Goal: Task Accomplishment & Management: Use online tool/utility

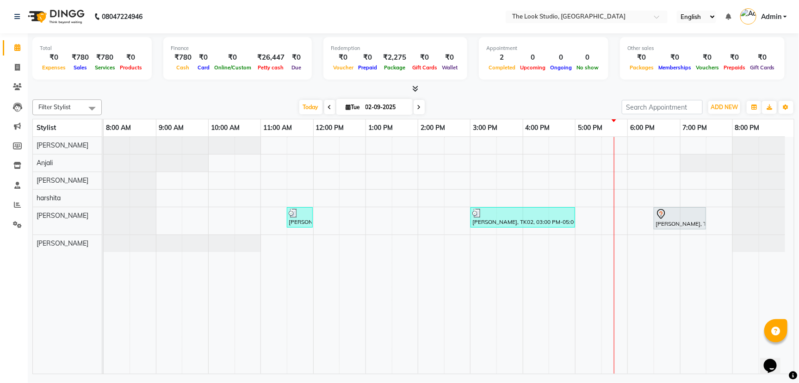
click at [474, 119] on div "3:00 PM" at bounding box center [496, 127] width 52 height 17
click at [17, 85] on icon at bounding box center [17, 86] width 9 height 7
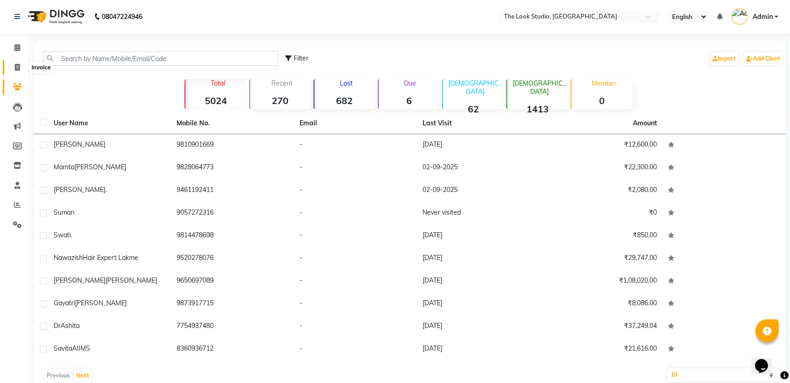
click at [18, 72] on span at bounding box center [17, 67] width 16 height 11
select select "service"
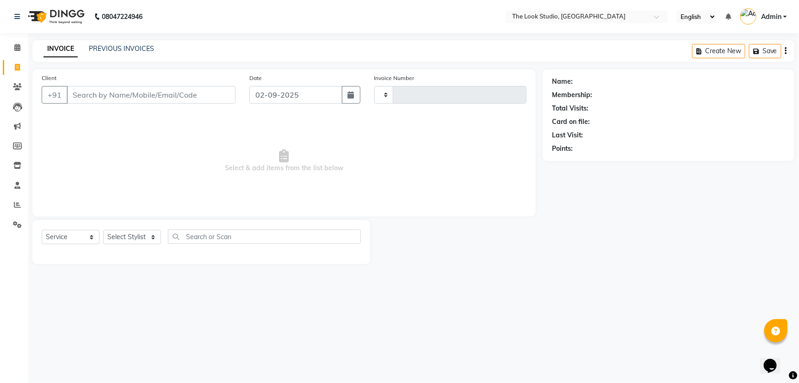
type input "0782"
select select "6149"
select select "product"
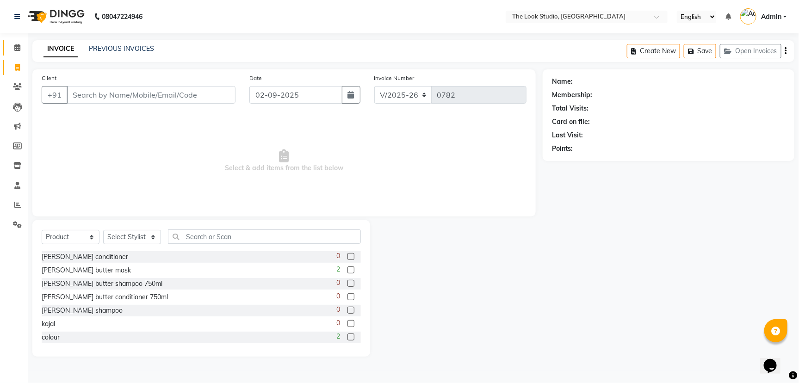
click at [13, 42] on link "Calendar" at bounding box center [14, 47] width 22 height 15
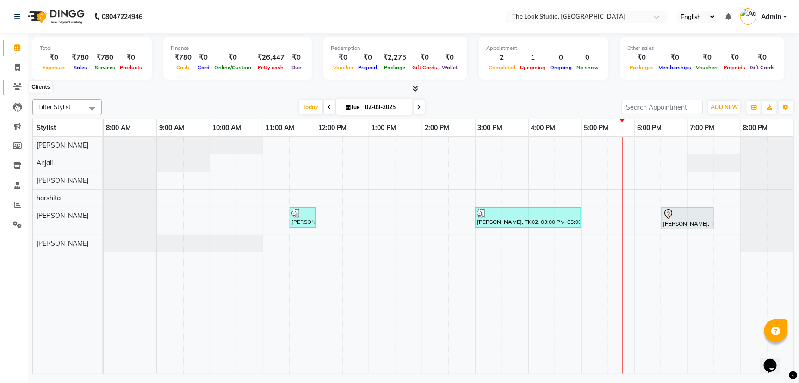
click at [20, 87] on icon at bounding box center [17, 86] width 9 height 7
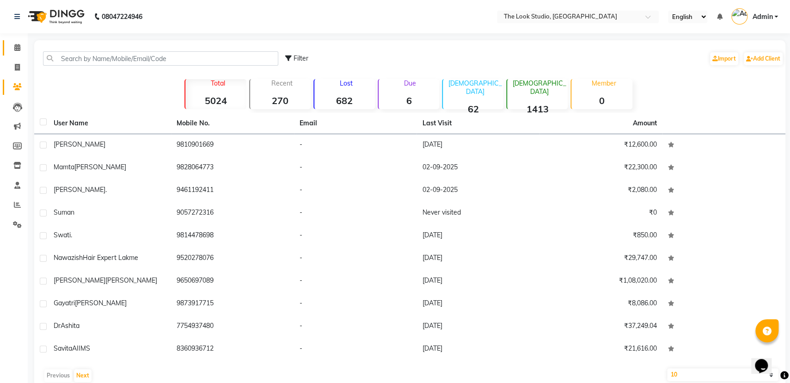
scroll to position [17, 0]
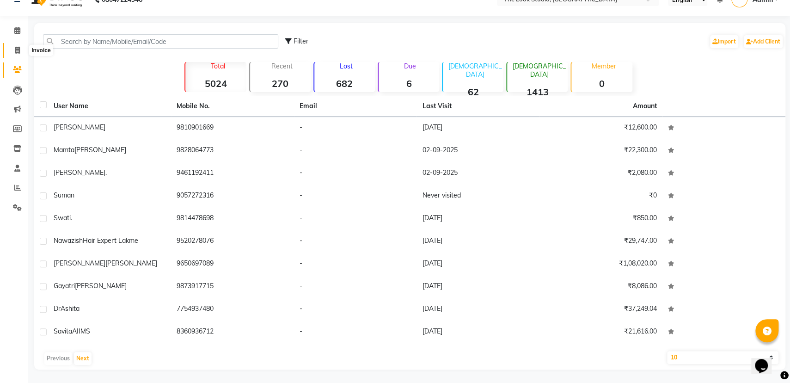
click at [19, 52] on icon at bounding box center [17, 50] width 5 height 7
select select "service"
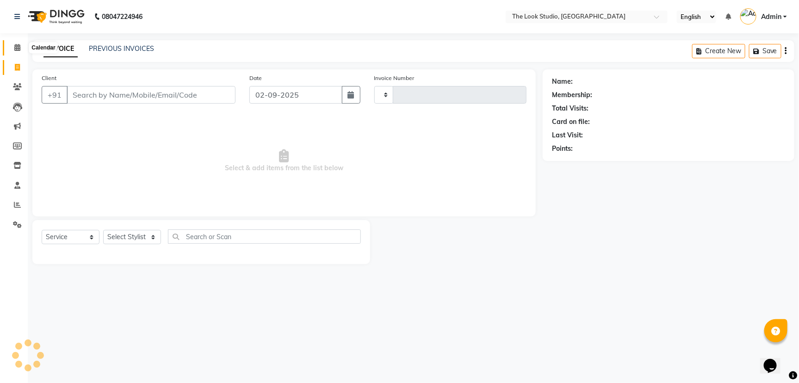
type input "0782"
select select "6149"
click at [19, 43] on span at bounding box center [17, 48] width 16 height 11
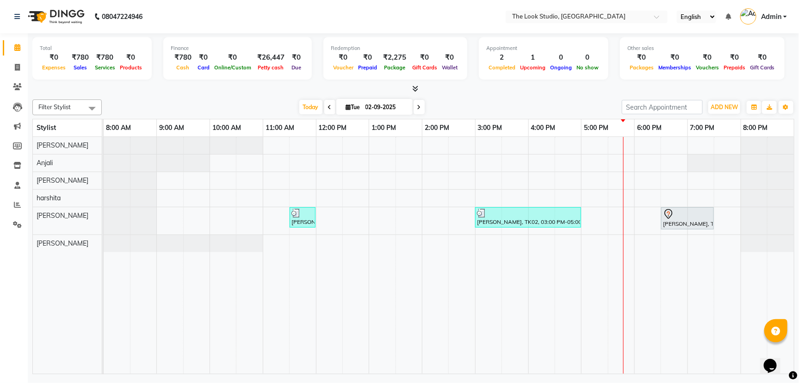
click at [519, 112] on div "[DATE] [DATE]" at bounding box center [361, 107] width 510 height 14
click at [266, 108] on div "[DATE] [DATE]" at bounding box center [361, 107] width 510 height 14
